Goal: Task Accomplishment & Management: Complete application form

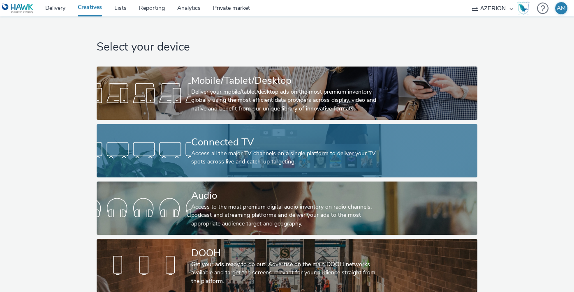
click at [320, 160] on div "Access all the major TV channels on a single platform to deliver your TV spots …" at bounding box center [285, 158] width 189 height 17
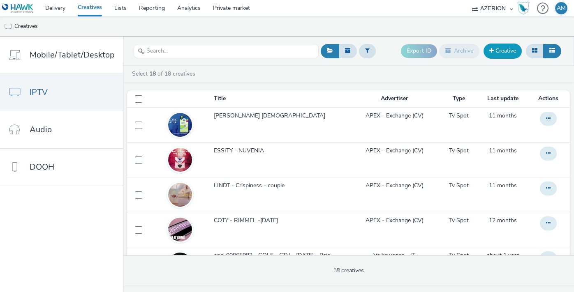
click at [491, 53] on span at bounding box center [491, 51] width 5 height 6
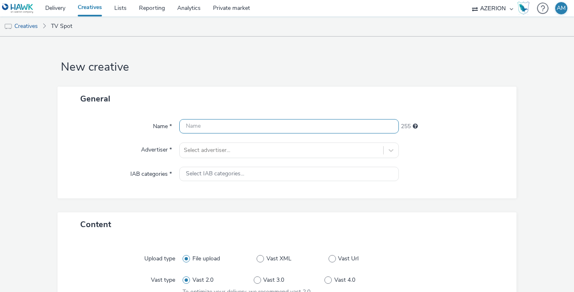
click at [343, 124] on input "text" at bounding box center [288, 126] width 219 height 14
type input "Forza10 CTV 15s"
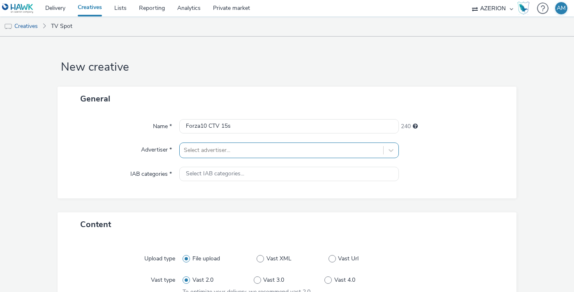
click at [308, 151] on div "Select advertiser..." at bounding box center [288, 151] width 219 height 16
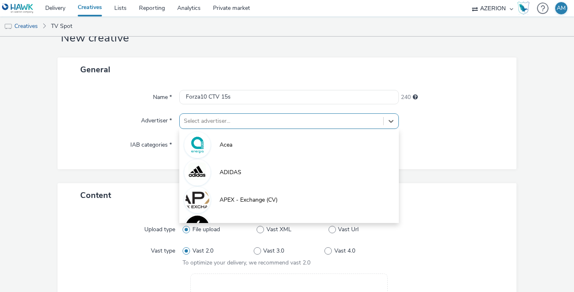
scroll to position [29, 0]
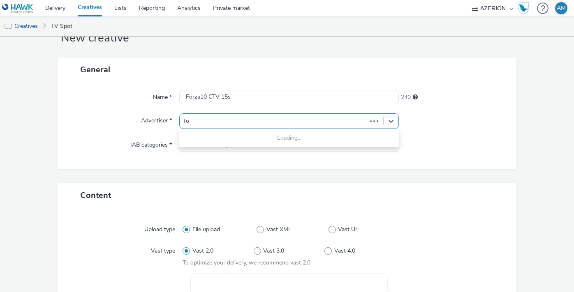
type input "for"
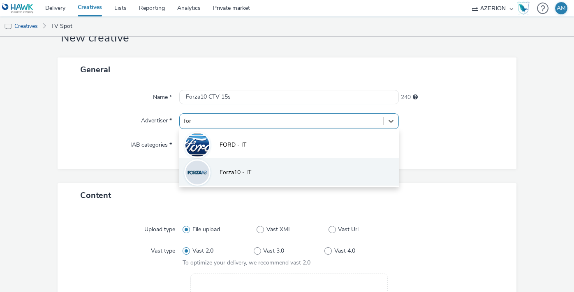
click at [294, 172] on li "Forza10 - IT" at bounding box center [288, 172] width 219 height 28
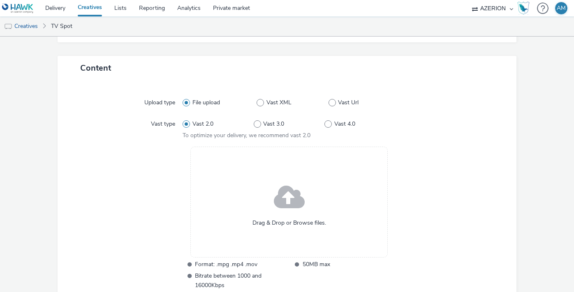
scroll to position [162, 0]
click at [335, 102] on span at bounding box center [332, 101] width 7 height 7
click at [334, 102] on input "Vast Url" at bounding box center [331, 101] width 5 height 5
radio input "false"
radio input "true"
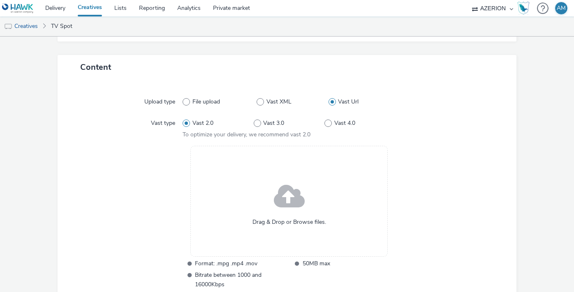
scroll to position [97, 0]
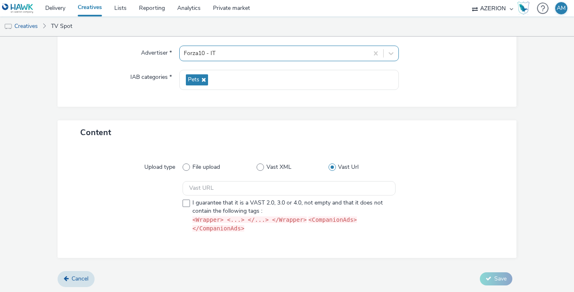
click at [263, 55] on div at bounding box center [274, 54] width 180 height 10
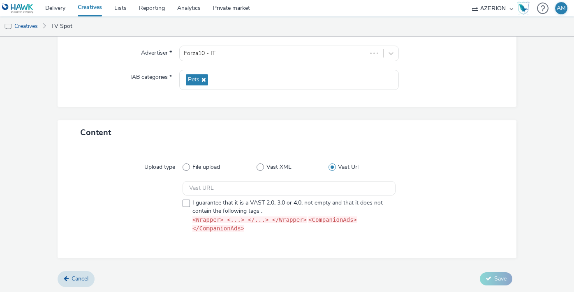
click at [163, 114] on div "General Name * Forza10 CTV 15s 240 Advertiser * Forza10 - IT IAB categories * P…" at bounding box center [287, 55] width 459 height 131
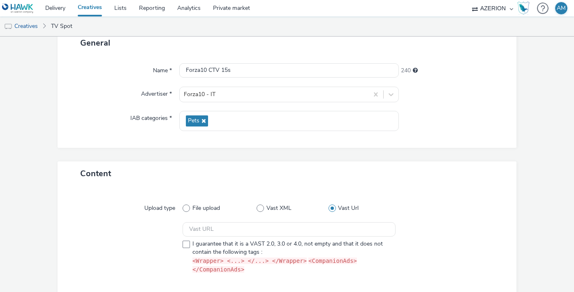
scroll to position [0, 0]
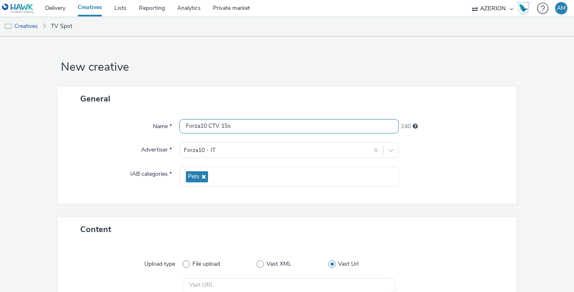
click at [229, 127] on input "Forza10 CTV 15s" at bounding box center [288, 126] width 219 height 14
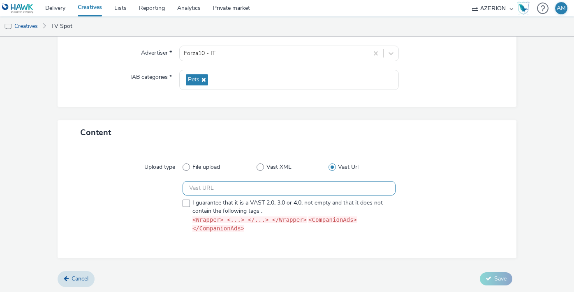
type input "Forza10 CTV 30s"
click at [301, 185] on input "text" at bounding box center [289, 188] width 213 height 14
paste input "https://[DOMAIN_NAME]/api/video/get;ord=[buster];tid=985397"
type input "https://[DOMAIN_NAME]/api/video/get;ord=[buster];tid=985397"
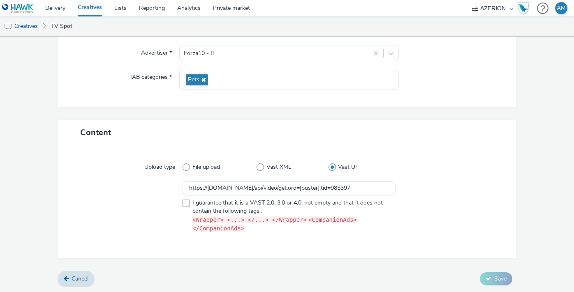
click at [399, 137] on div "Content" at bounding box center [287, 133] width 459 height 24
click at [188, 204] on span at bounding box center [186, 203] width 7 height 7
checkbox input "true"
drag, startPoint x: 491, startPoint y: 275, endPoint x: 471, endPoint y: 185, distance: 91.4
click at [471, 185] on form "New creative General Name * Forza10 CTV 30s 240 Advertiser * Forza10 - IT IAB c…" at bounding box center [287, 117] width 574 height 354
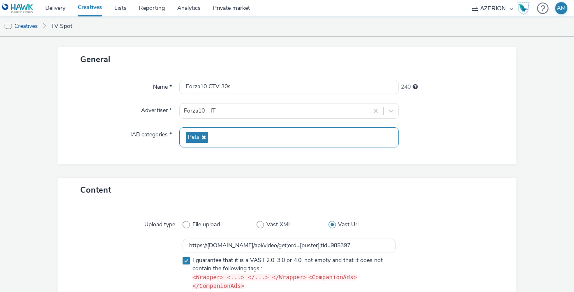
scroll to position [9, 0]
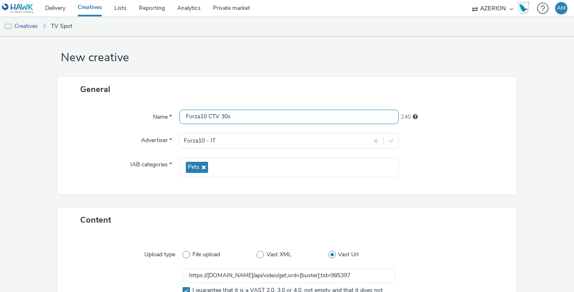
click at [228, 114] on input "Forza10 CTV 30s" at bounding box center [288, 117] width 219 height 14
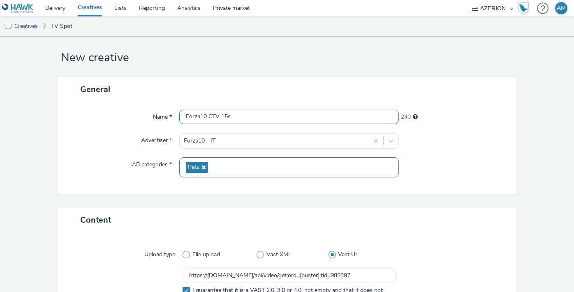
scroll to position [97, 0]
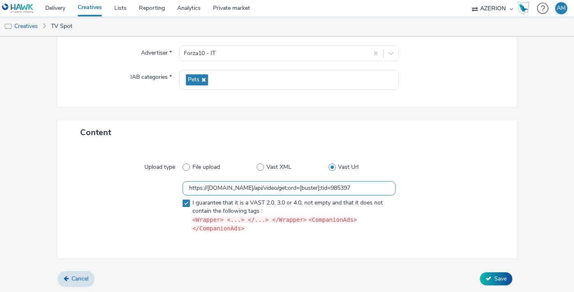
type input "Forza10 CTV 15s"
click at [239, 190] on input "https://[DOMAIN_NAME]/api/video/get;ord=[buster];tid=985397" at bounding box center [289, 188] width 213 height 14
paste input "https://[DOMAIN_NAME]/api/video/get;ord={IMPRESSION_ID};tid=985396"
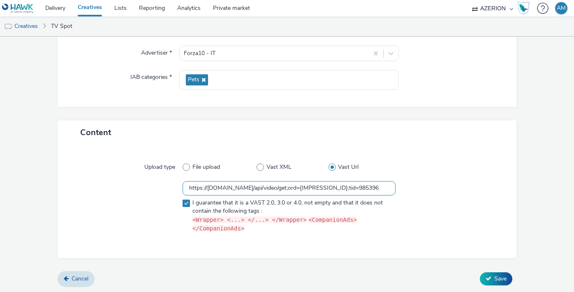
type input "https://[DOMAIN_NAME]/api/video/get;ord={IMPRESSION_ID};tid=985396"
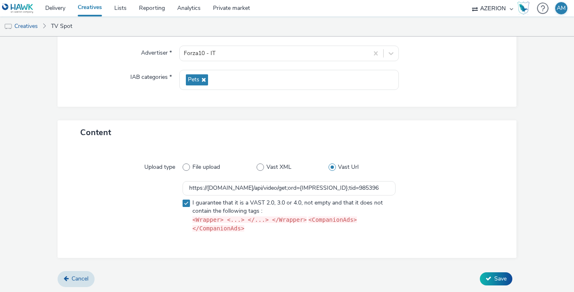
click at [443, 207] on div at bounding box center [449, 209] width 107 height 56
click at [491, 278] on icon at bounding box center [489, 279] width 6 height 6
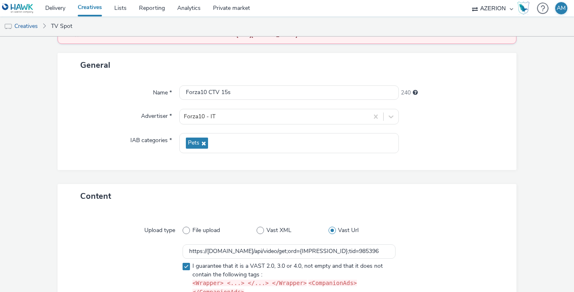
scroll to position [134, 0]
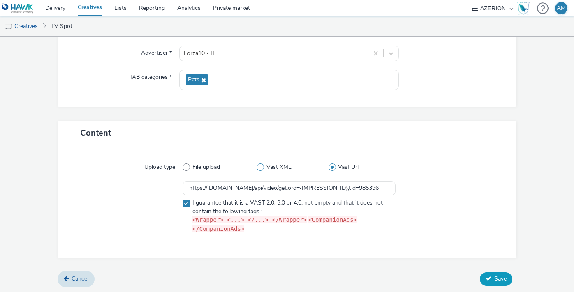
click at [261, 167] on span at bounding box center [260, 167] width 7 height 7
click at [261, 167] on input "Vast XML" at bounding box center [259, 167] width 5 height 5
radio input "true"
radio input "false"
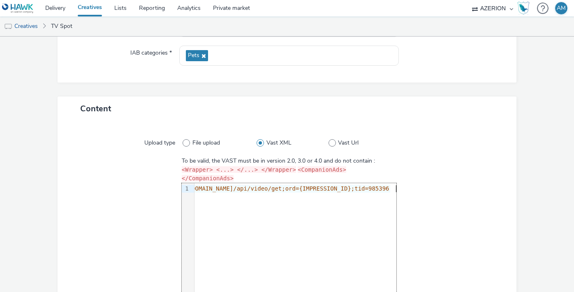
scroll to position [229, 0]
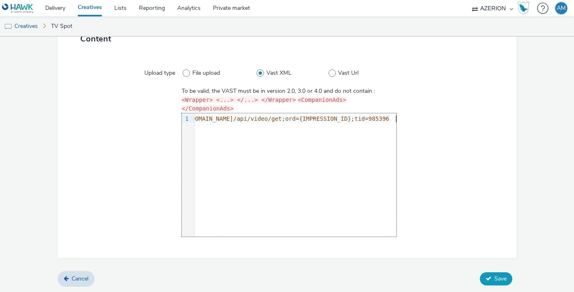
click at [505, 278] on span "Save" at bounding box center [500, 279] width 12 height 8
click at [185, 72] on span at bounding box center [186, 73] width 7 height 7
click at [185, 72] on input "File upload" at bounding box center [185, 72] width 5 height 5
radio input "true"
radio input "false"
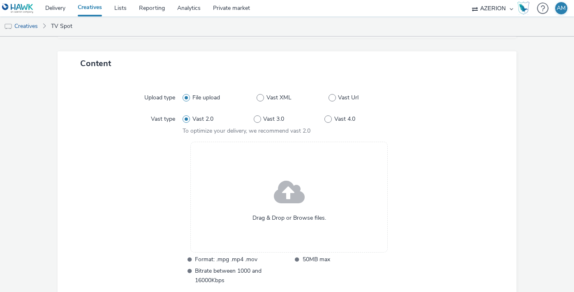
scroll to position [197, 0]
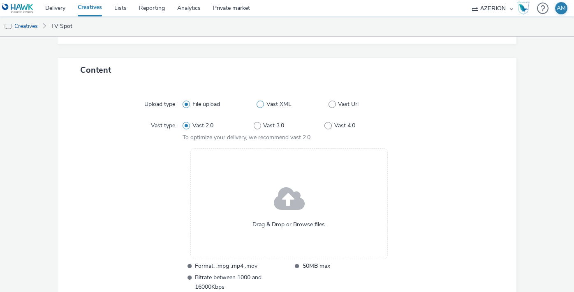
click at [260, 102] on span at bounding box center [260, 104] width 7 height 7
click at [260, 102] on input "Vast XML" at bounding box center [259, 104] width 5 height 5
radio input "false"
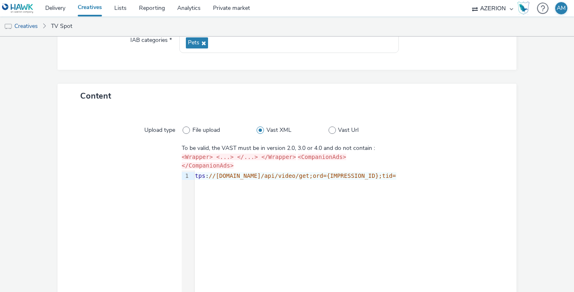
scroll to position [110, 0]
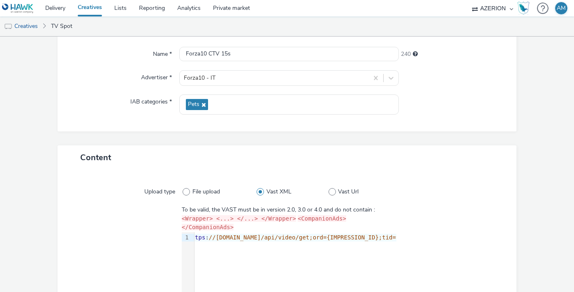
click at [327, 193] on label "Vast XML" at bounding box center [293, 192] width 72 height 8
click at [262, 193] on input "Vast XML" at bounding box center [259, 191] width 5 height 5
click at [330, 193] on span at bounding box center [332, 191] width 7 height 7
click at [330, 193] on input "Vast Url" at bounding box center [331, 191] width 5 height 5
radio input "false"
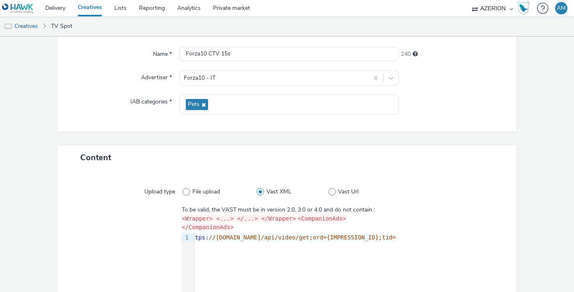
radio input "true"
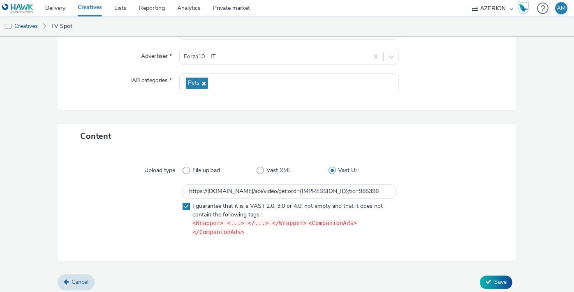
scroll to position [134, 0]
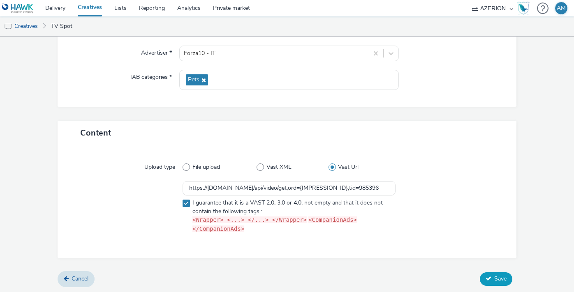
click at [497, 276] on span "Save" at bounding box center [500, 279] width 12 height 8
click at [185, 166] on span at bounding box center [186, 167] width 7 height 7
click at [185, 166] on input "File upload" at bounding box center [185, 167] width 5 height 5
radio input "true"
radio input "false"
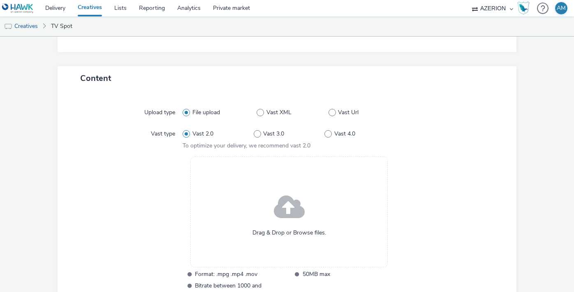
scroll to position [220, 0]
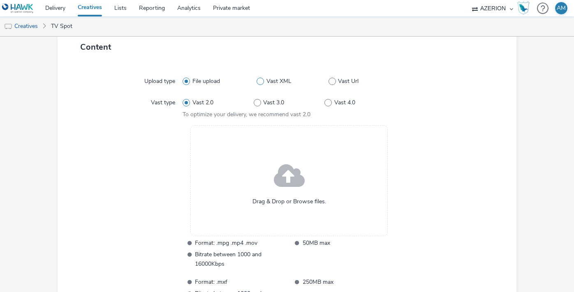
click at [263, 81] on span at bounding box center [260, 81] width 7 height 7
click at [262, 81] on input "Vast XML" at bounding box center [259, 81] width 5 height 5
radio input "false"
radio input "true"
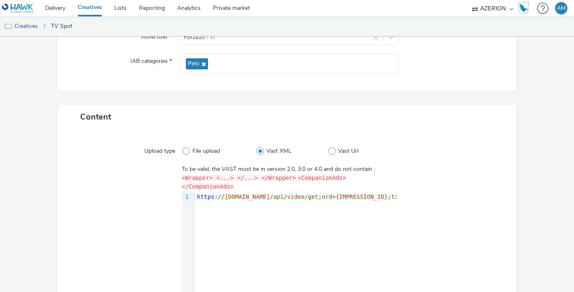
scroll to position [204, 0]
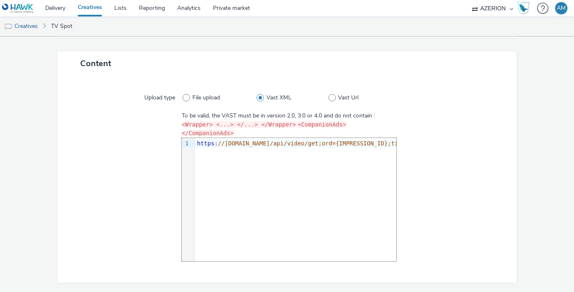
click at [240, 192] on div "9 1 › https : //[DOMAIN_NAME]/api/video/get;ord={IMPRESSION_ID};tid=985396" at bounding box center [289, 199] width 215 height 123
click at [187, 99] on span at bounding box center [186, 97] width 7 height 7
click at [187, 99] on input "File upload" at bounding box center [185, 97] width 5 height 5
radio input "true"
radio input "false"
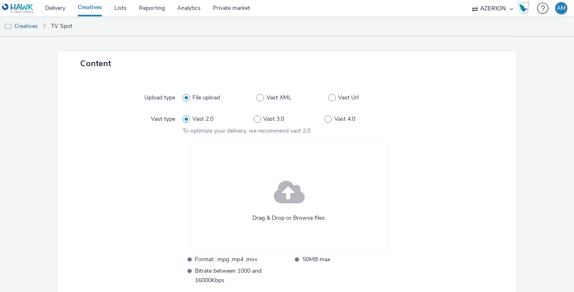
scroll to position [230, 0]
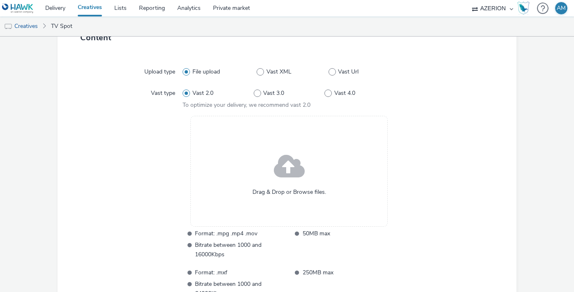
click at [256, 71] on label "File upload" at bounding box center [220, 72] width 74 height 8
click at [188, 71] on input "File upload" at bounding box center [185, 71] width 5 height 5
click at [257, 72] on span at bounding box center [260, 71] width 7 height 7
click at [257, 72] on input "Vast XML" at bounding box center [259, 71] width 5 height 5
radio input "false"
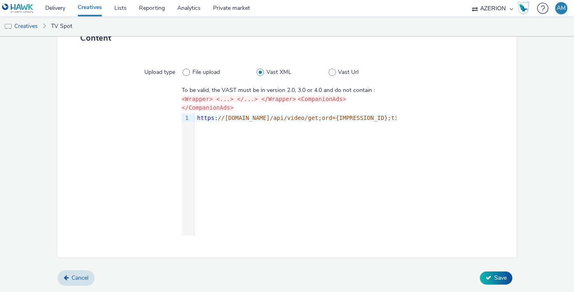
scroll to position [105, 0]
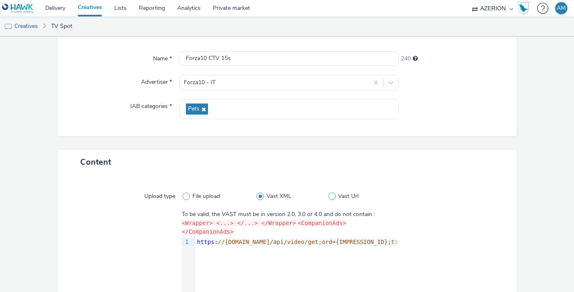
click at [331, 196] on span at bounding box center [332, 196] width 7 height 7
click at [331, 196] on input "Vast Url" at bounding box center [331, 196] width 5 height 5
radio input "false"
radio input "true"
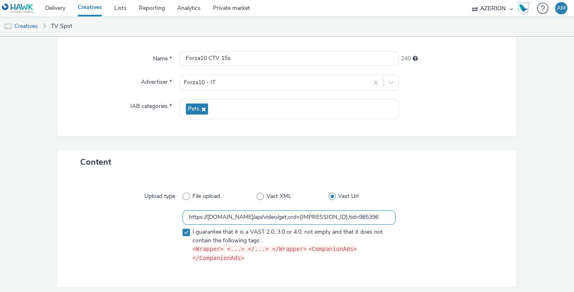
drag, startPoint x: 208, startPoint y: 218, endPoint x: 399, endPoint y: 220, distance: 191.7
click at [399, 220] on div "https://[DOMAIN_NAME]/api/video/get;ord={IMPRESSION_ID};tid=985396 I guarantee …" at bounding box center [287, 239] width 430 height 56
click at [399, 220] on div at bounding box center [449, 239] width 107 height 56
click at [343, 216] on input "https://[DOMAIN_NAME]/api/video/get;ord={IMPRESSION_ID};tid=985396" at bounding box center [289, 218] width 213 height 14
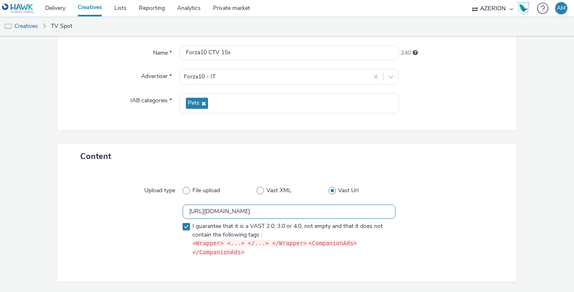
scroll to position [134, 0]
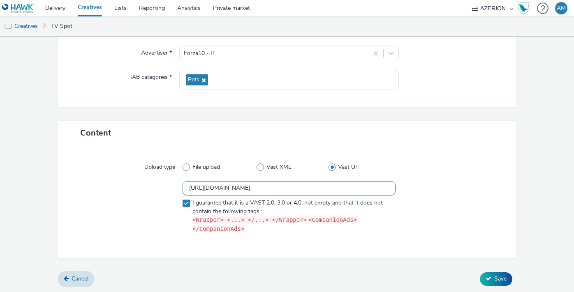
drag, startPoint x: 338, startPoint y: 188, endPoint x: 63, endPoint y: 186, distance: 275.2
click at [63, 186] on div "Upload type File upload Vast XML Vast Url [URL][DOMAIN_NAME] I guarantee that i…" at bounding box center [287, 201] width 459 height 113
type input "[URL][DOMAIN_NAME]"
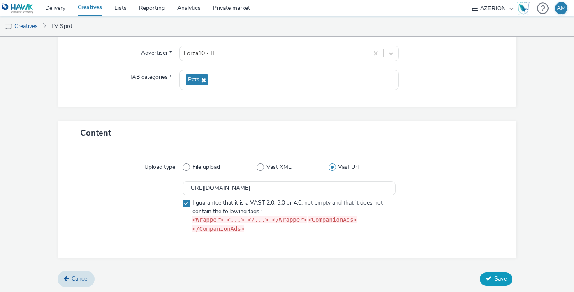
click at [495, 280] on span "Save" at bounding box center [500, 279] width 12 height 8
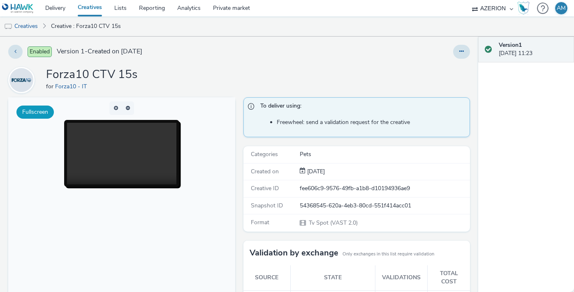
click at [25, 110] on button "Fullscreen" at bounding box center [34, 112] width 37 height 13
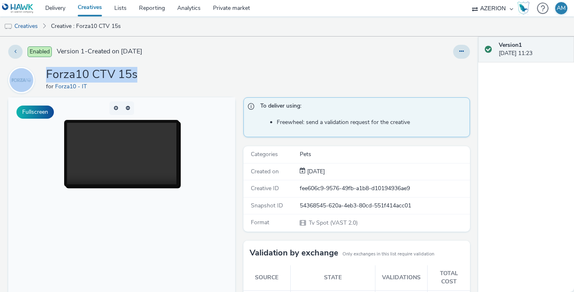
drag, startPoint x: 138, startPoint y: 73, endPoint x: 40, endPoint y: 79, distance: 98.1
click at [40, 79] on div "Forza10 CTV 15s for Forza10 - IT" at bounding box center [239, 80] width 462 height 26
copy div "Forza10 CTV 15s"
click at [89, 26] on link "Creative : Forza10 CTV 15s" at bounding box center [86, 26] width 78 height 20
click at [90, 27] on link "Creative : Forza10 CTV 15s" at bounding box center [86, 26] width 78 height 20
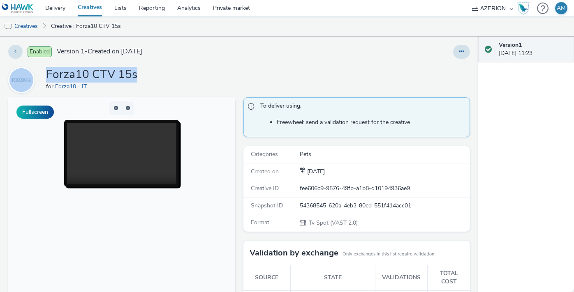
click at [95, 10] on link "Creatives" at bounding box center [90, 8] width 37 height 16
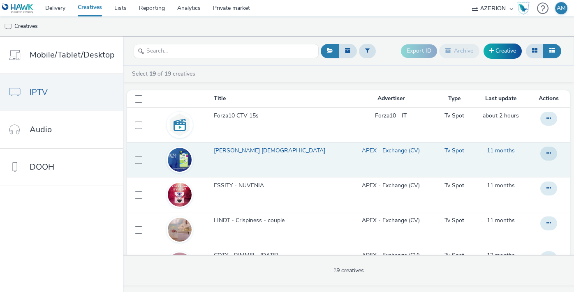
click at [225, 149] on span "[PERSON_NAME] [DEMOGRAPHIC_DATA]" at bounding box center [271, 151] width 115 height 8
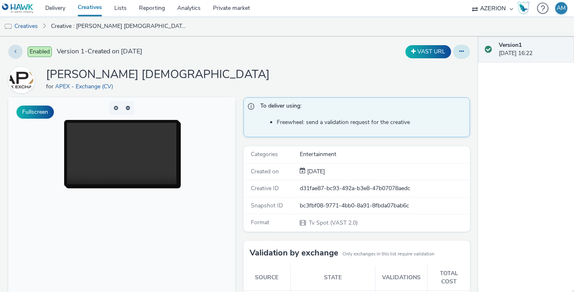
click at [464, 51] on button at bounding box center [461, 52] width 17 height 14
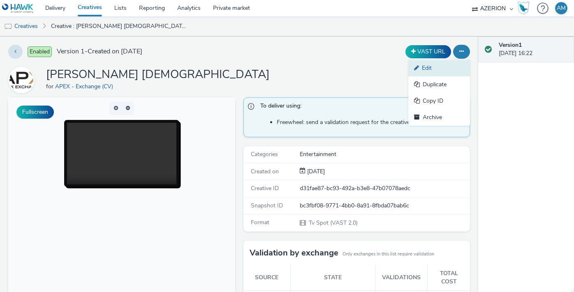
click at [450, 63] on link "Edit" at bounding box center [439, 68] width 62 height 16
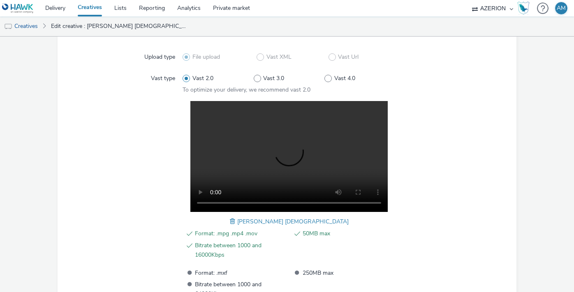
scroll to position [182, 0]
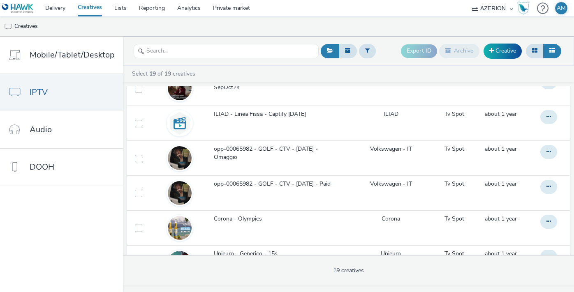
scroll to position [317, 0]
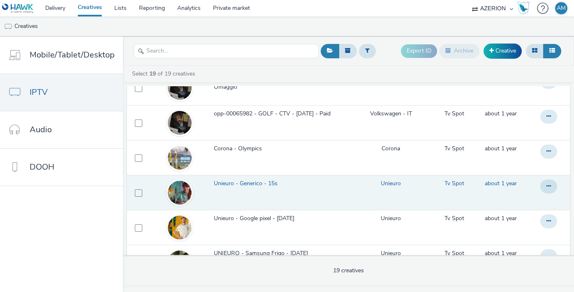
click at [232, 183] on span "Unieuro - Generico - 15s" at bounding box center [247, 184] width 67 height 8
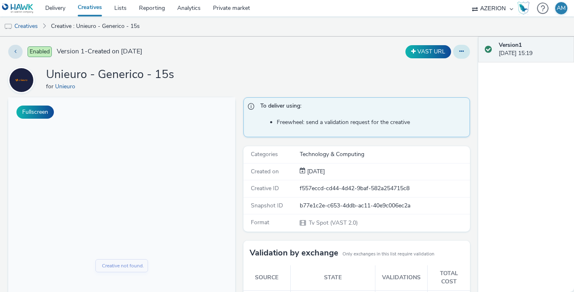
click at [459, 55] on button at bounding box center [461, 52] width 17 height 14
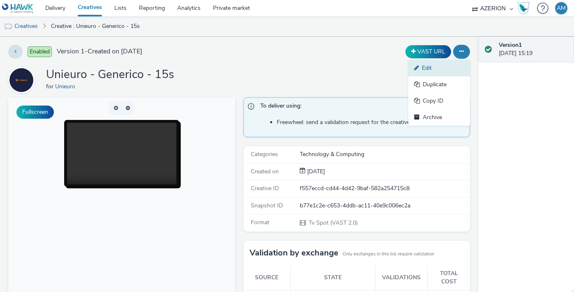
click at [451, 68] on link "Edit" at bounding box center [439, 68] width 62 height 16
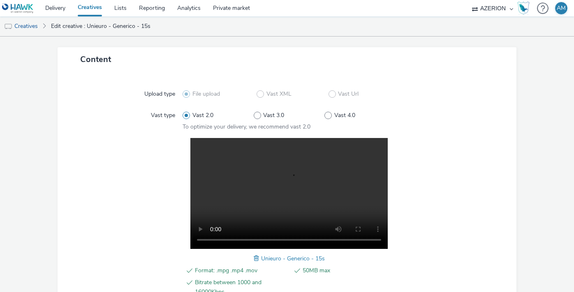
scroll to position [151, 0]
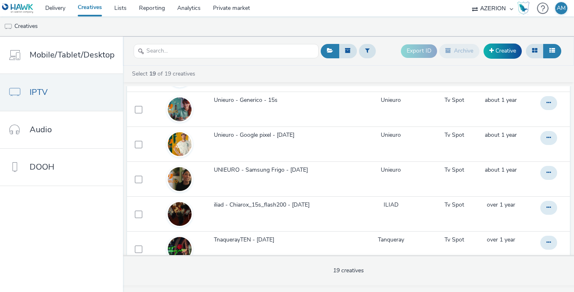
scroll to position [491, 0]
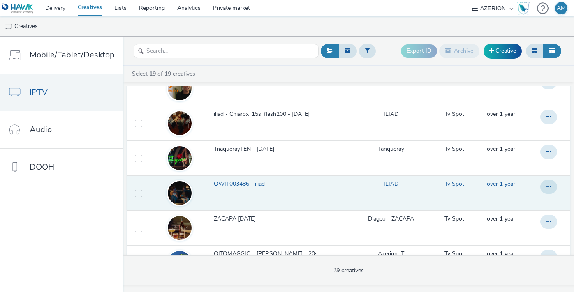
click at [205, 182] on td at bounding box center [179, 193] width 67 height 35
click at [229, 183] on span "OWIT003486 - iliad" at bounding box center [241, 184] width 54 height 8
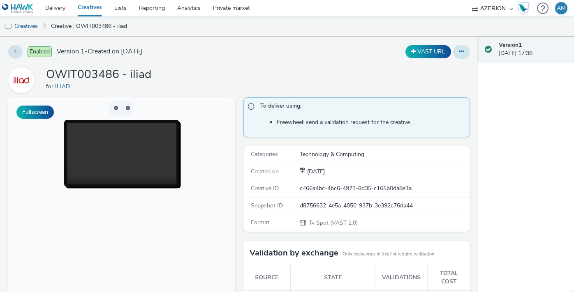
click at [461, 49] on icon at bounding box center [461, 52] width 5 height 6
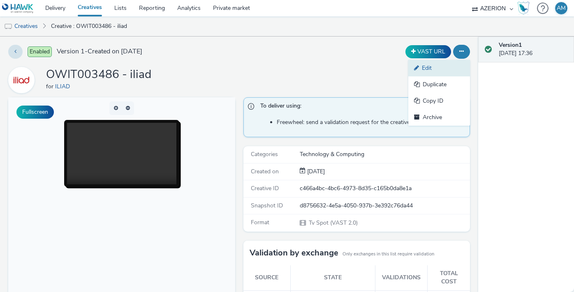
click at [452, 68] on link "Edit" at bounding box center [439, 68] width 62 height 16
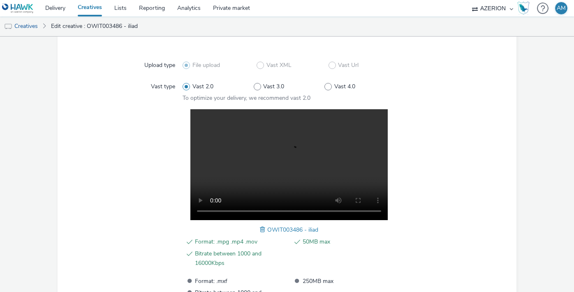
scroll to position [270, 0]
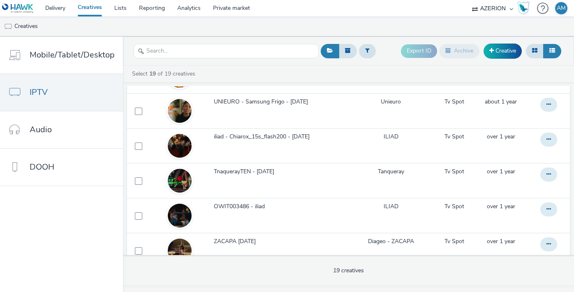
scroll to position [520, 0]
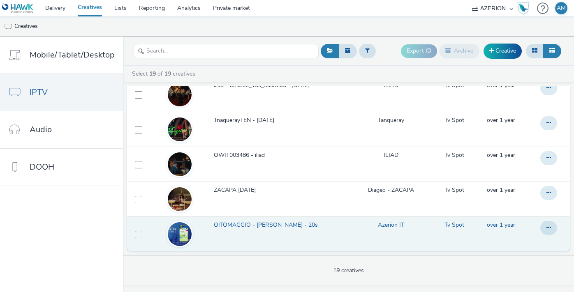
click at [280, 224] on span "OITOMAGGIO - [PERSON_NAME] - 20s" at bounding box center [267, 225] width 107 height 8
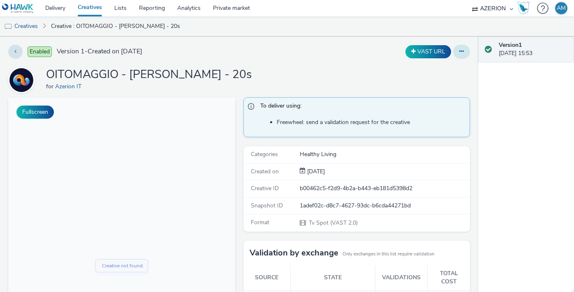
click at [462, 52] on icon at bounding box center [461, 52] width 5 height 6
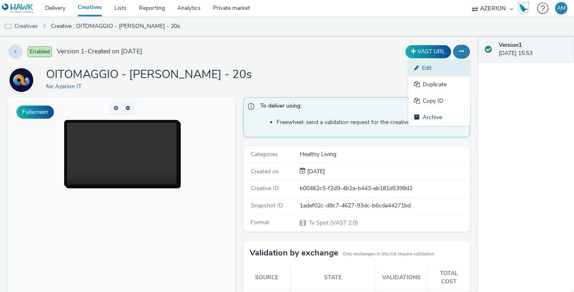
click at [455, 70] on link "Edit" at bounding box center [439, 68] width 62 height 16
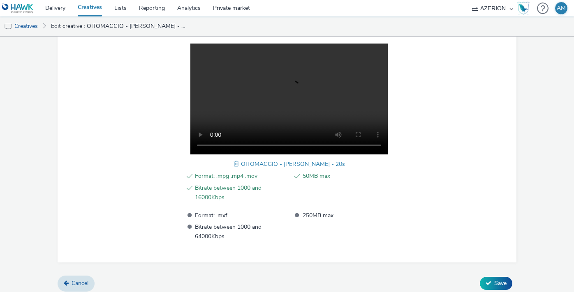
scroll to position [270, 0]
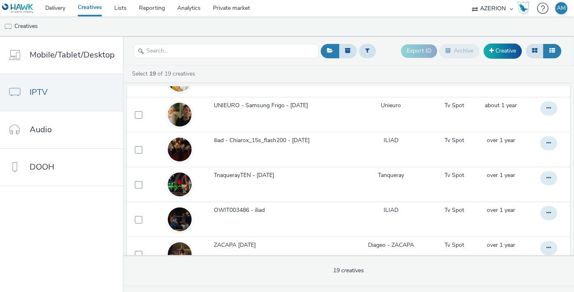
scroll to position [510, 0]
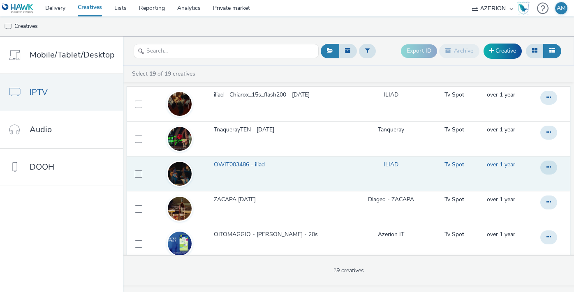
click at [247, 172] on link "OWIT003486 - iliad" at bounding box center [279, 167] width 130 height 12
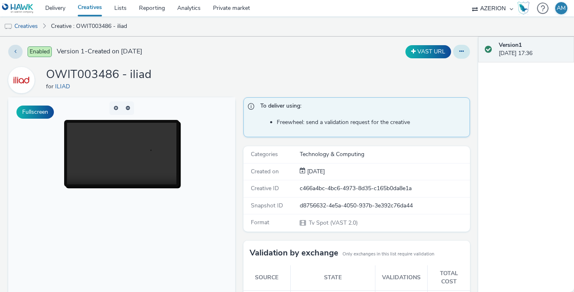
click at [461, 50] on icon at bounding box center [461, 52] width 5 height 6
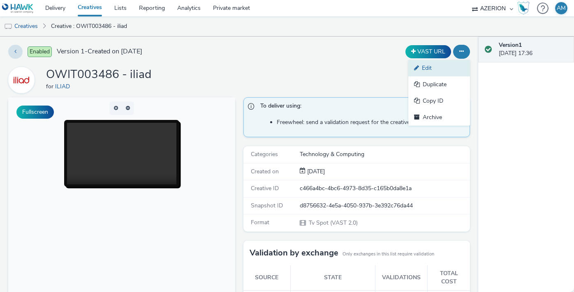
click at [449, 73] on link "Edit" at bounding box center [439, 68] width 62 height 16
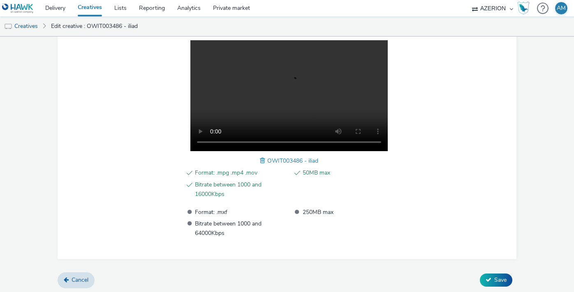
scroll to position [270, 0]
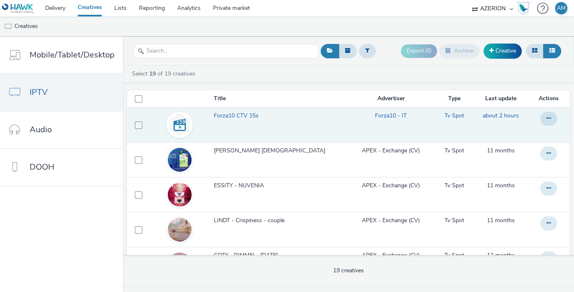
click at [257, 120] on link "Forza10 CTV 15s" at bounding box center [279, 118] width 130 height 12
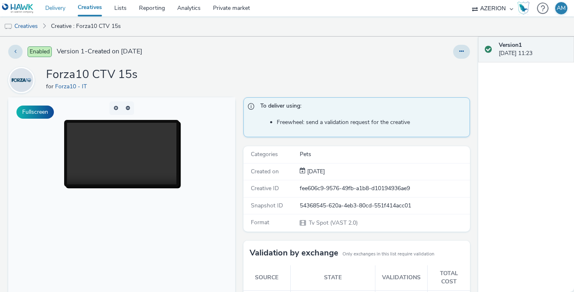
click at [51, 6] on link "Delivery" at bounding box center [55, 8] width 32 height 16
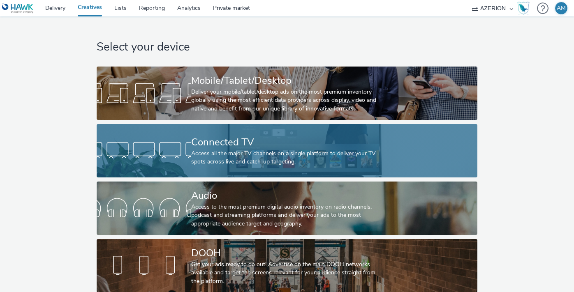
click at [218, 136] on div "Connected TV" at bounding box center [285, 142] width 189 height 14
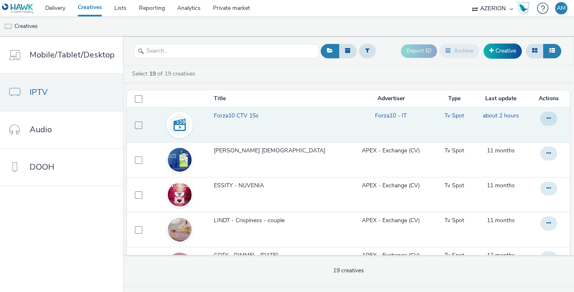
scroll to position [10, 0]
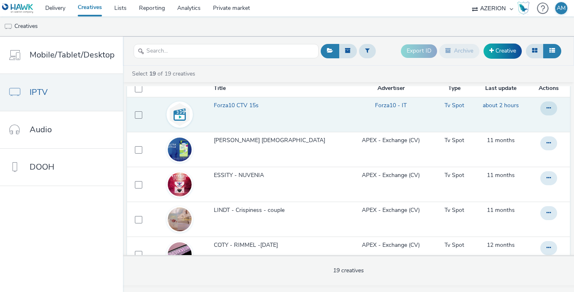
click at [370, 119] on td "Forza10 - IT" at bounding box center [390, 114] width 93 height 35
click at [551, 112] on button at bounding box center [548, 109] width 17 height 14
click at [535, 125] on link "Edit" at bounding box center [527, 125] width 62 height 16
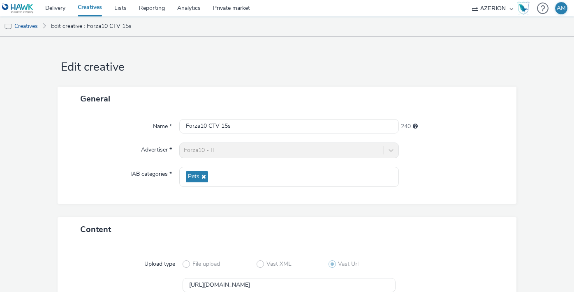
scroll to position [97, 0]
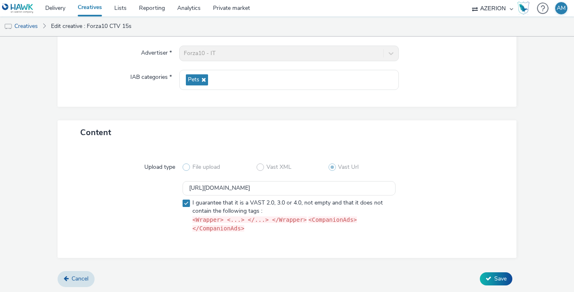
click at [184, 170] on span at bounding box center [186, 167] width 7 height 7
click at [77, 275] on span "Cancel" at bounding box center [80, 279] width 17 height 8
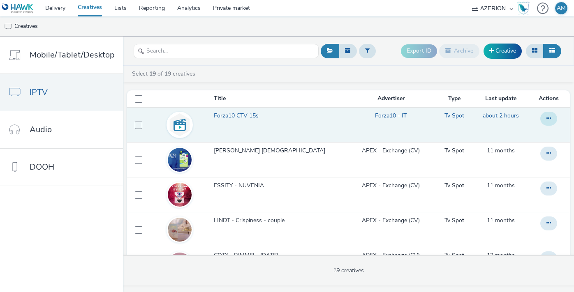
click at [547, 118] on icon at bounding box center [549, 119] width 5 height 6
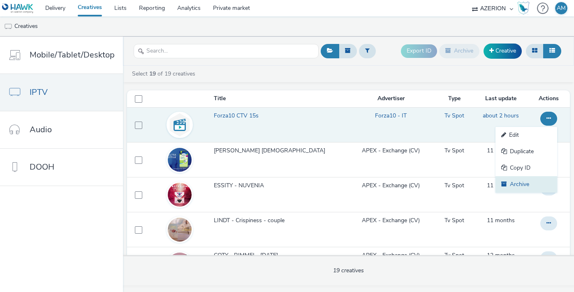
click at [513, 181] on link "Archive" at bounding box center [527, 184] width 62 height 16
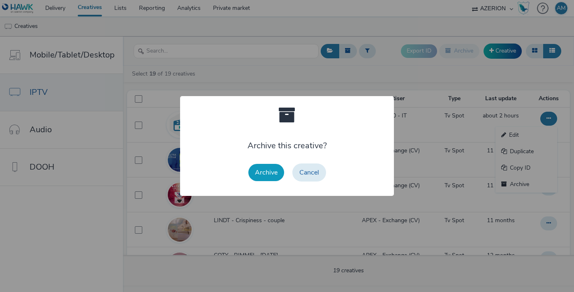
click at [265, 169] on button "Archive" at bounding box center [266, 172] width 36 height 17
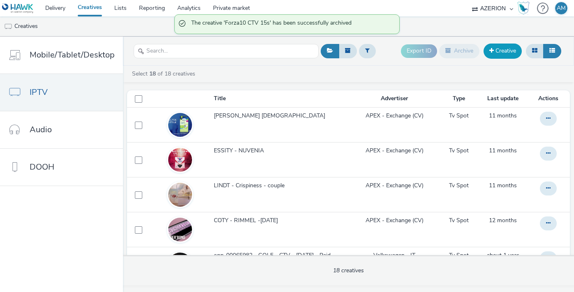
click at [499, 49] on link "Creative" at bounding box center [503, 51] width 38 height 15
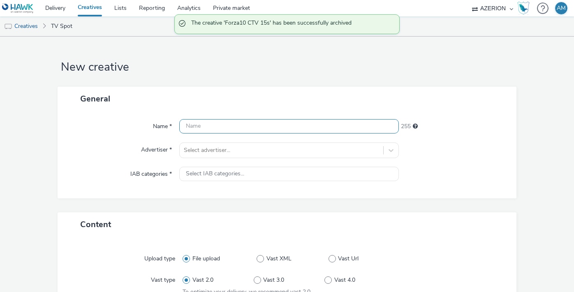
click at [317, 126] on input "text" at bounding box center [288, 126] width 219 height 14
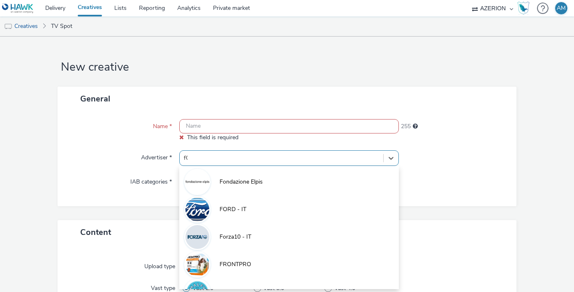
type input "fORZ"
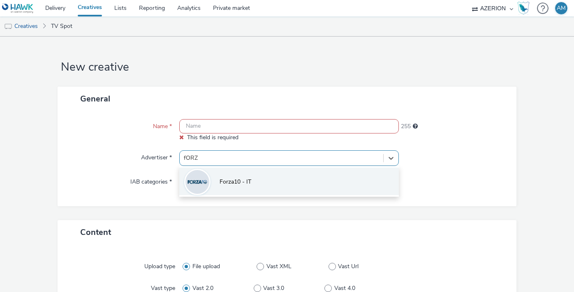
click at [251, 175] on li "Forza10 - IT" at bounding box center [288, 182] width 219 height 28
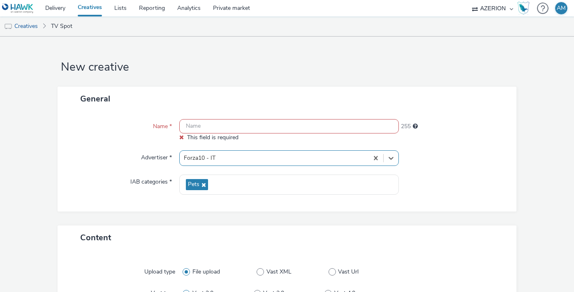
click at [253, 121] on input "text" at bounding box center [288, 126] width 219 height 14
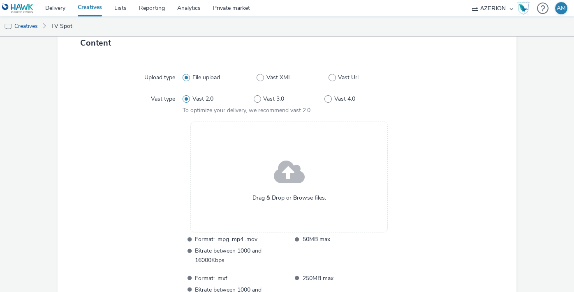
scroll to position [218, 0]
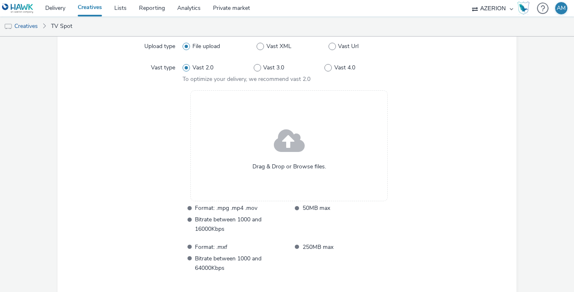
type input "Forza 10 CTV - 30s"
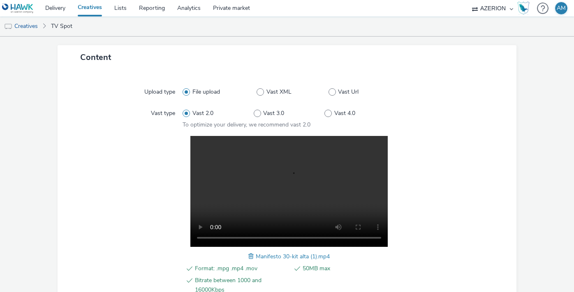
scroll to position [270, 0]
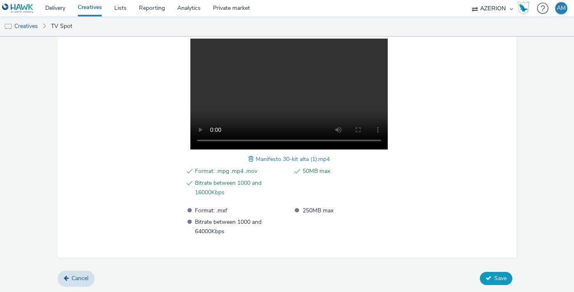
click at [501, 278] on span "Save" at bounding box center [500, 279] width 12 height 8
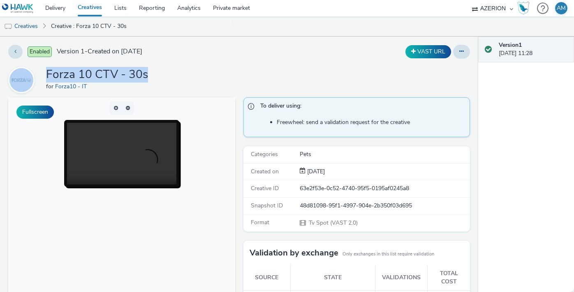
drag, startPoint x: 161, startPoint y: 75, endPoint x: 41, endPoint y: 76, distance: 120.1
click at [41, 76] on div "Forza 10 CTV - 30s for Forza10 - IT" at bounding box center [239, 80] width 462 height 26
copy div "Forza 10 CTV - 30s"
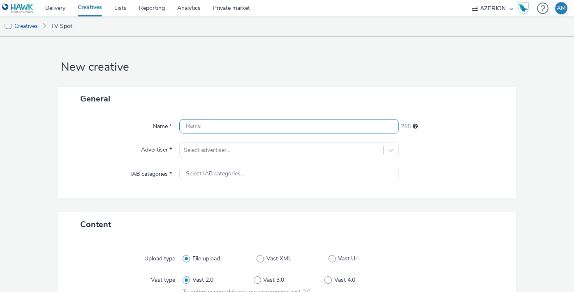
click at [264, 130] on input "text" at bounding box center [288, 126] width 219 height 14
paste input "Forza 10 CTV - 30s"
click at [235, 128] on input "Forza 10 CTV - 30s" at bounding box center [288, 126] width 219 height 14
type input "Forza 10 CTV - 15s"
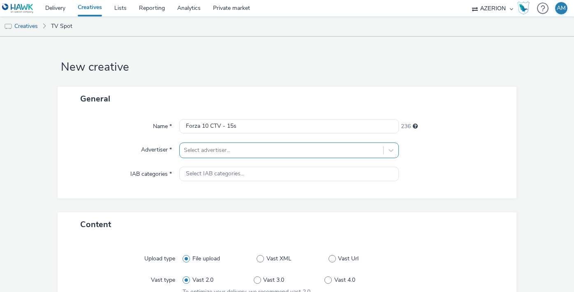
click at [223, 149] on div "Select advertiser..." at bounding box center [288, 151] width 219 height 16
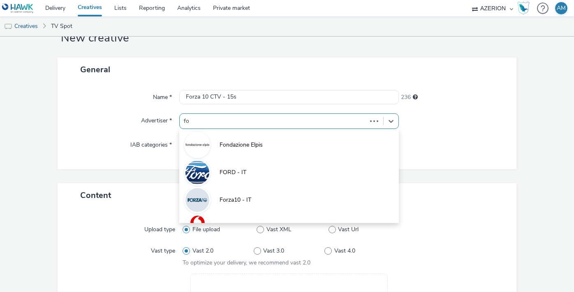
type input "for"
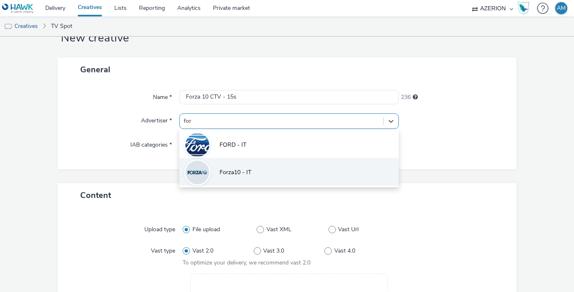
click at [225, 170] on span "Forza10 - IT" at bounding box center [236, 173] width 32 height 8
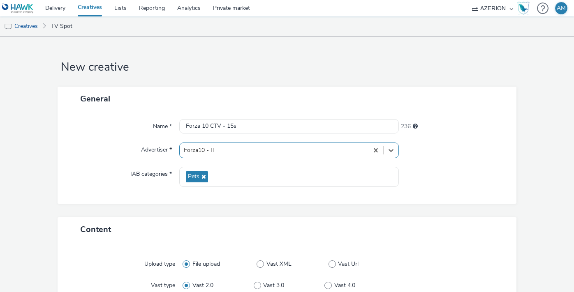
scroll to position [270, 0]
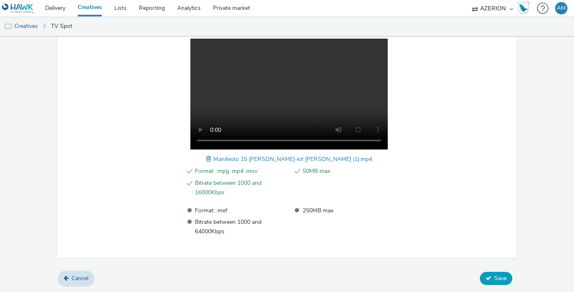
click at [500, 278] on span "Save" at bounding box center [500, 279] width 12 height 8
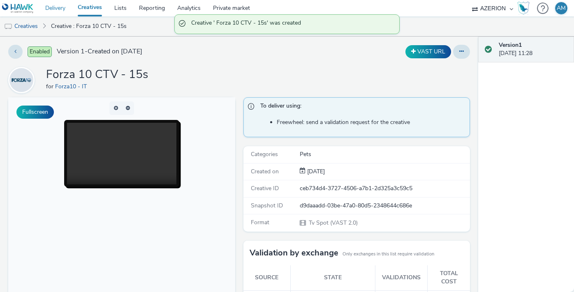
click at [49, 6] on link "Delivery" at bounding box center [55, 8] width 32 height 16
